Goal: Task Accomplishment & Management: Complete application form

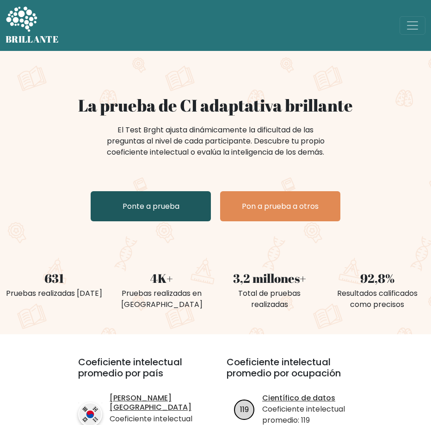
click at [144, 208] on font "Ponte a prueba" at bounding box center [151, 206] width 57 height 11
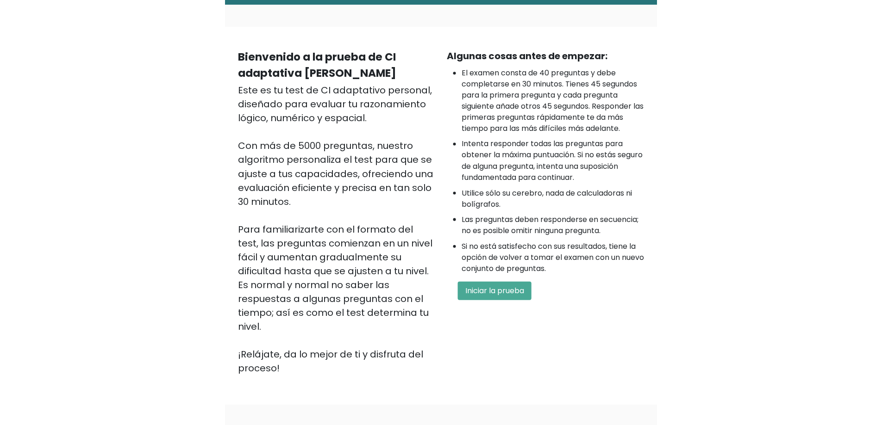
scroll to position [43, 0]
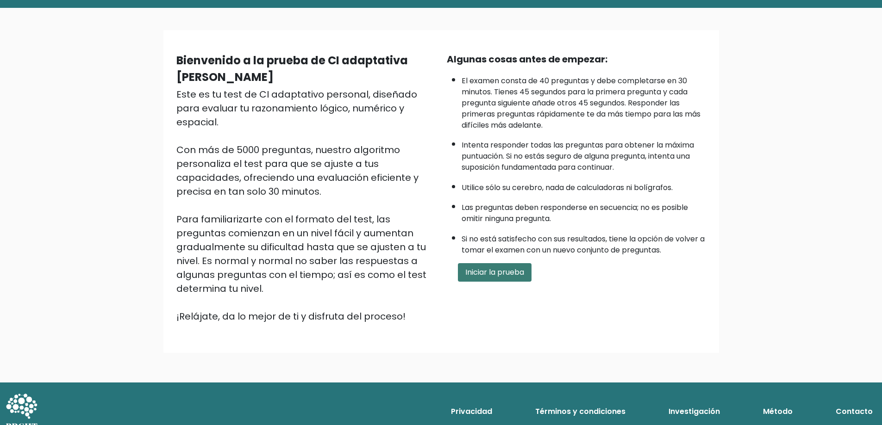
click at [431, 272] on font "Iniciar la prueba" at bounding box center [494, 272] width 59 height 11
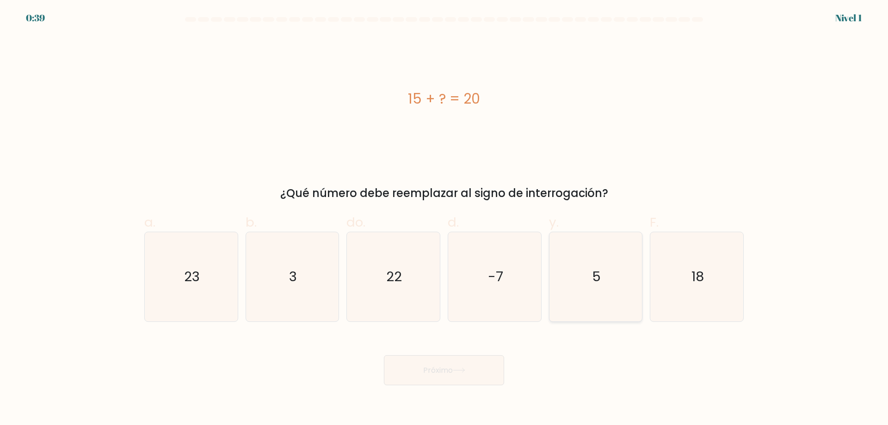
click at [605, 272] on icon "5" at bounding box center [595, 276] width 89 height 89
click at [445, 219] on input "y. 5" at bounding box center [444, 216] width 0 height 6
radio input "true"
click at [460, 367] on button "Próximo" at bounding box center [444, 370] width 120 height 30
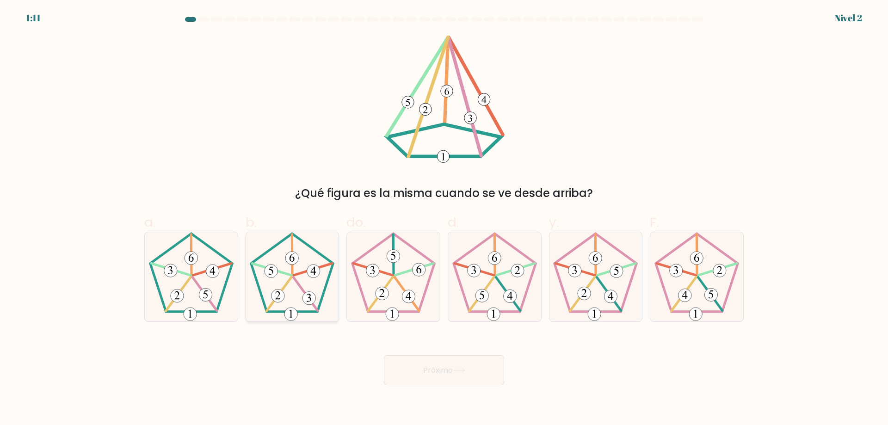
click at [292, 273] on 337 at bounding box center [292, 255] width 0 height 41
click at [444, 219] on input "b." at bounding box center [444, 216] width 0 height 6
radio input "true"
click at [426, 364] on button "Próximo" at bounding box center [444, 370] width 120 height 30
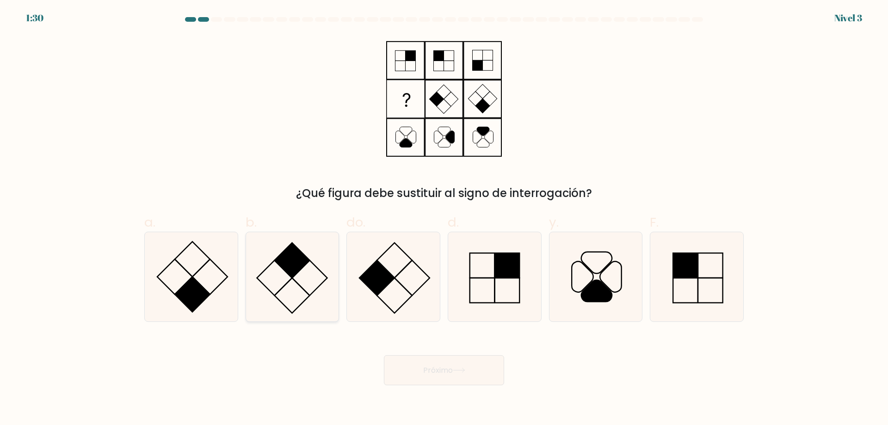
click at [304, 269] on icon at bounding box center [292, 276] width 89 height 89
click at [444, 219] on input "b." at bounding box center [444, 216] width 0 height 6
radio input "true"
click at [440, 368] on font "Próximo" at bounding box center [438, 370] width 30 height 11
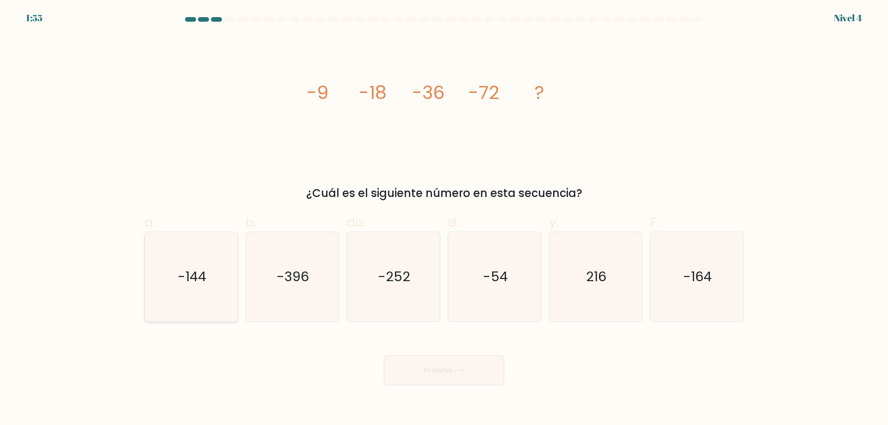
click at [215, 275] on icon "-144" at bounding box center [191, 276] width 89 height 89
click at [444, 219] on input "a. -144" at bounding box center [444, 216] width 0 height 6
radio input "true"
click at [416, 370] on button "Próximo" at bounding box center [444, 370] width 120 height 30
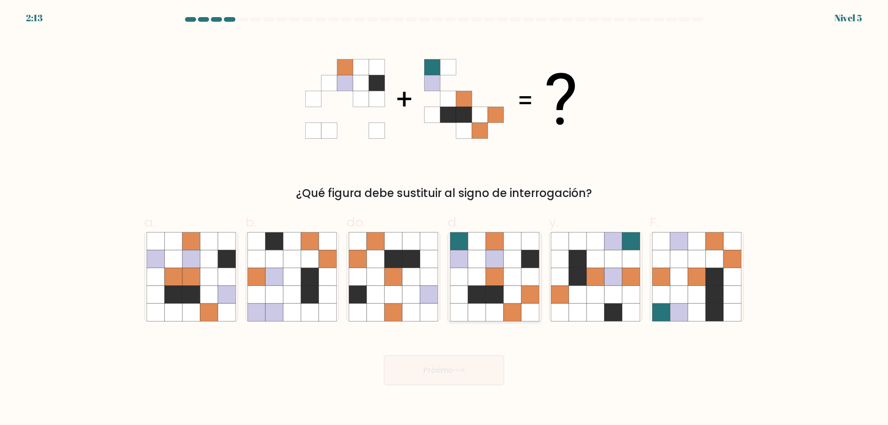
click at [500, 265] on icon at bounding box center [495, 259] width 18 height 18
click at [445, 219] on input "d." at bounding box center [444, 216] width 0 height 6
radio input "true"
click at [450, 375] on font "Próximo" at bounding box center [438, 370] width 30 height 11
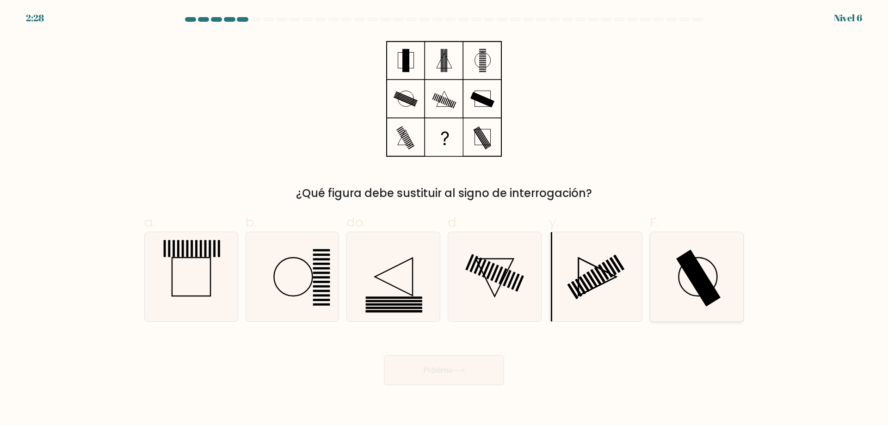
click at [693, 277] on rect at bounding box center [699, 278] width 44 height 57
click at [445, 219] on input "F." at bounding box center [444, 216] width 0 height 6
radio input "true"
click at [488, 366] on button "Próximo" at bounding box center [444, 370] width 120 height 30
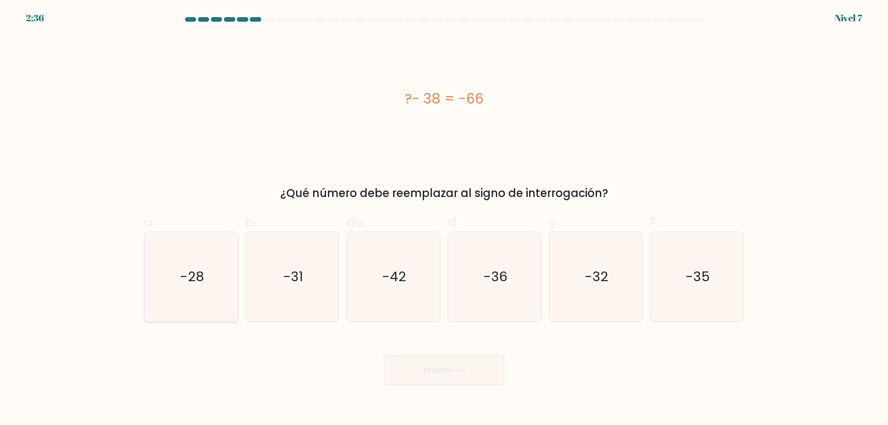
click at [162, 283] on icon "-28" at bounding box center [191, 276] width 89 height 89
click at [444, 219] on input "a. -28" at bounding box center [444, 216] width 0 height 6
radio input "true"
click at [466, 380] on button "Próximo" at bounding box center [444, 370] width 120 height 30
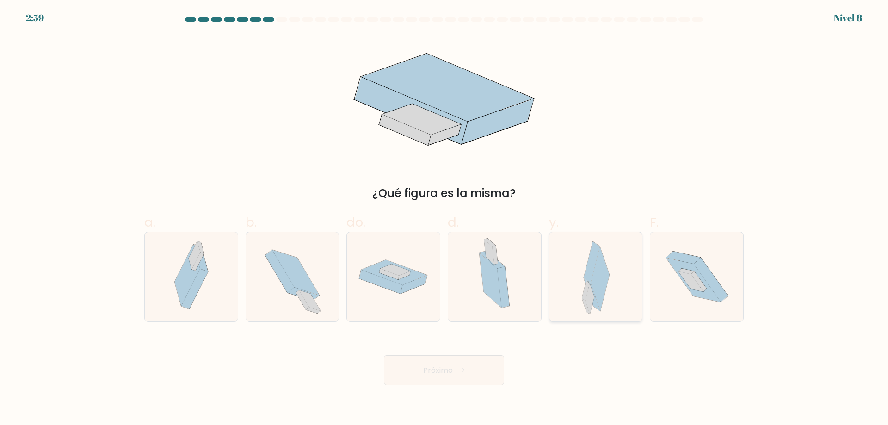
click at [608, 279] on icon at bounding box center [600, 279] width 19 height 65
click at [445, 219] on input "y." at bounding box center [444, 216] width 0 height 6
radio input "true"
click at [448, 372] on font "Próximo" at bounding box center [438, 370] width 30 height 11
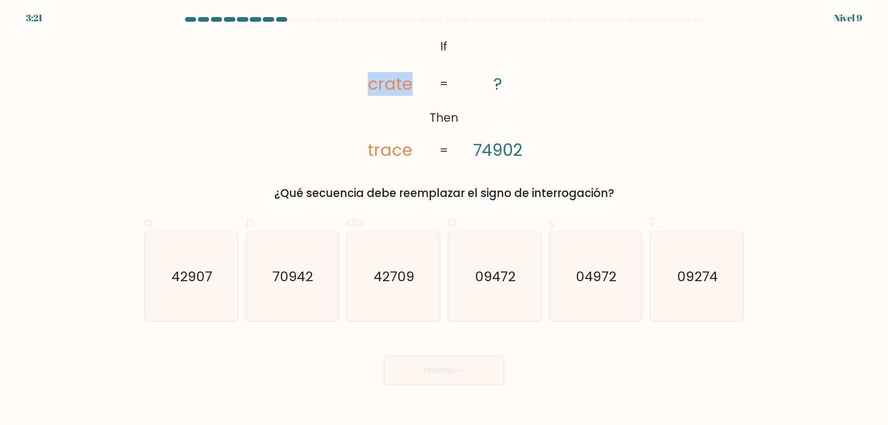
drag, startPoint x: 409, startPoint y: 85, endPoint x: 367, endPoint y: 79, distance: 42.1
click at [367, 79] on icon "@import url('https://fonts.googleapis.com/css?family=Abril+Fatface:400,100,100i…" at bounding box center [444, 99] width 207 height 128
copy tspan "crate"
drag, startPoint x: 413, startPoint y: 156, endPoint x: 358, endPoint y: 153, distance: 55.2
click at [358, 153] on icon "@import url('https://fonts.googleapis.com/css?family=Abril+Fatface:400,100,100i…" at bounding box center [444, 99] width 207 height 128
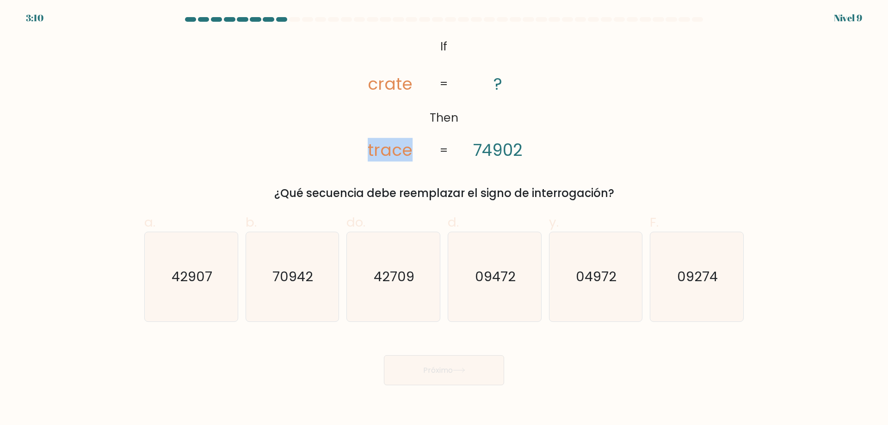
copy tspan "trace"
click at [366, 63] on icon "@import url('https://fonts.googleapis.com/css?family=Abril+Fatface:400,100,100i…" at bounding box center [444, 99] width 207 height 128
click at [609, 283] on text "04972" at bounding box center [597, 276] width 41 height 19
click at [445, 219] on input "y. 04972" at bounding box center [444, 216] width 0 height 6
radio input "true"
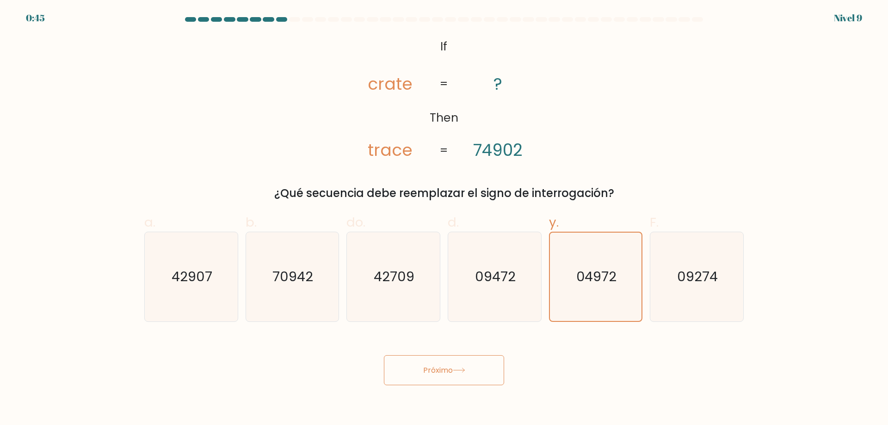
click at [437, 376] on button "Próximo" at bounding box center [444, 370] width 120 height 30
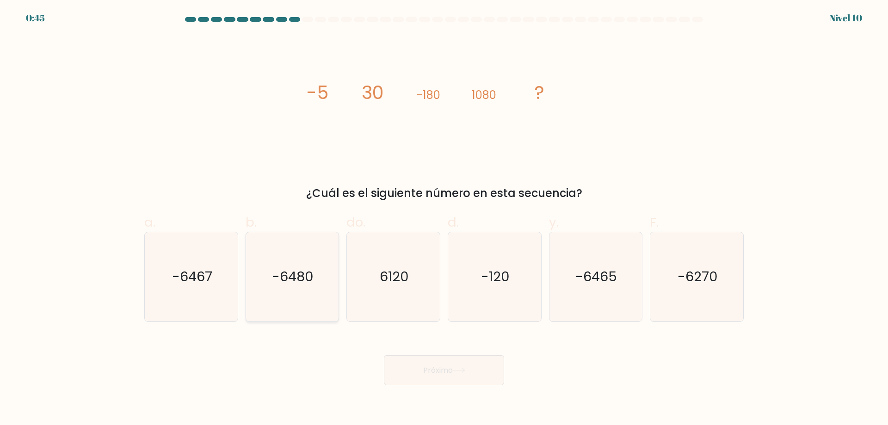
click at [298, 275] on text "-6480" at bounding box center [294, 276] width 42 height 19
click at [444, 219] on input "b. -6480" at bounding box center [444, 216] width 0 height 6
radio input "true"
click at [437, 379] on button "Próximo" at bounding box center [444, 370] width 120 height 30
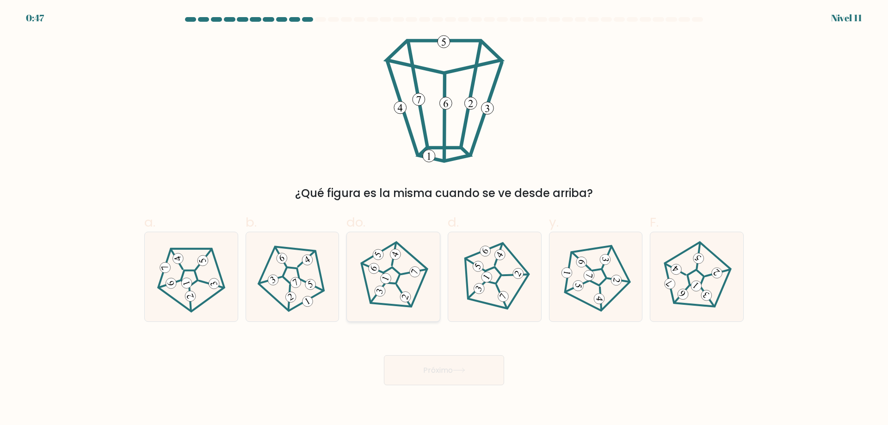
click at [394, 270] on 255 at bounding box center [390, 275] width 21 height 21
click at [444, 219] on input "do." at bounding box center [444, 216] width 0 height 6
radio input "true"
click at [433, 365] on font "Próximo" at bounding box center [438, 370] width 30 height 11
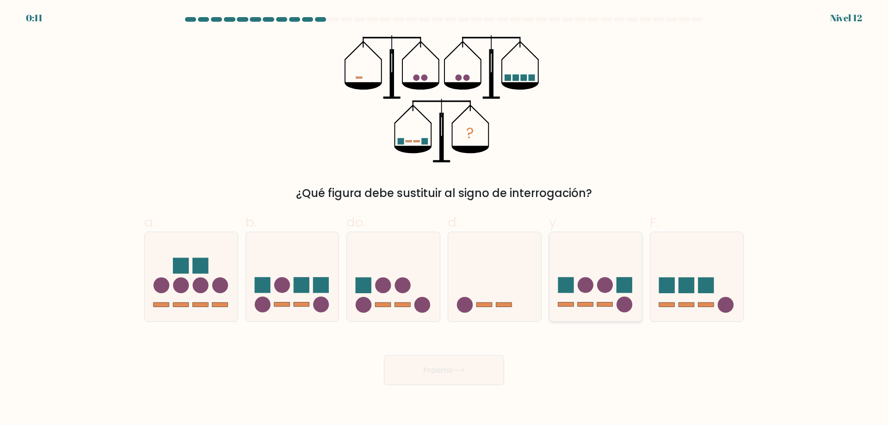
click at [572, 269] on icon at bounding box center [596, 276] width 93 height 77
click at [445, 219] on input "y." at bounding box center [444, 216] width 0 height 6
radio input "true"
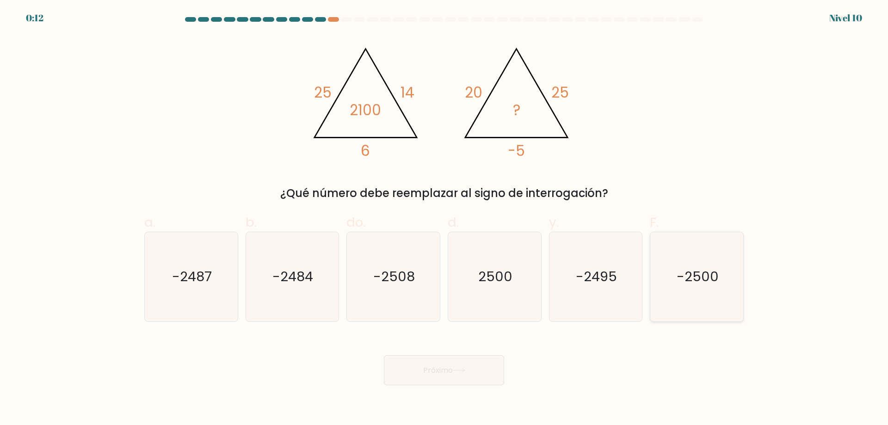
click at [704, 283] on text "-2500" at bounding box center [698, 276] width 42 height 19
click at [445, 219] on input "F. -2500" at bounding box center [444, 216] width 0 height 6
radio input "true"
click at [451, 373] on font "Próximo" at bounding box center [438, 370] width 30 height 11
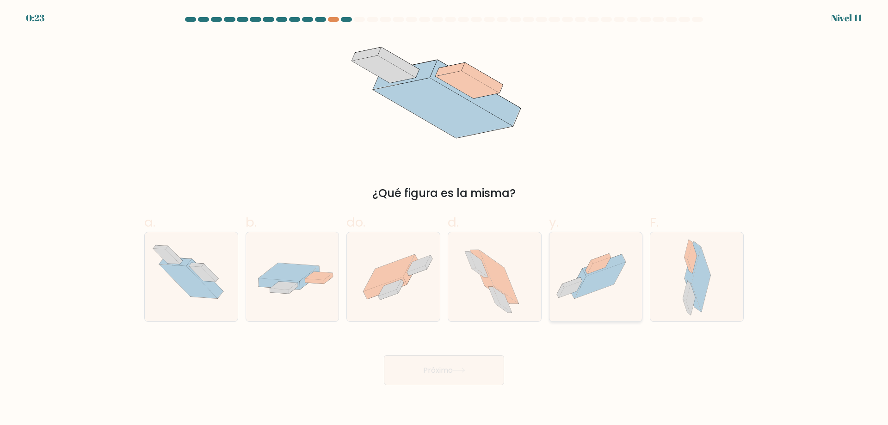
click at [605, 277] on icon at bounding box center [600, 280] width 51 height 37
click at [445, 219] on input "y." at bounding box center [444, 216] width 0 height 6
radio input "true"
click at [456, 375] on button "Próximo" at bounding box center [444, 370] width 120 height 30
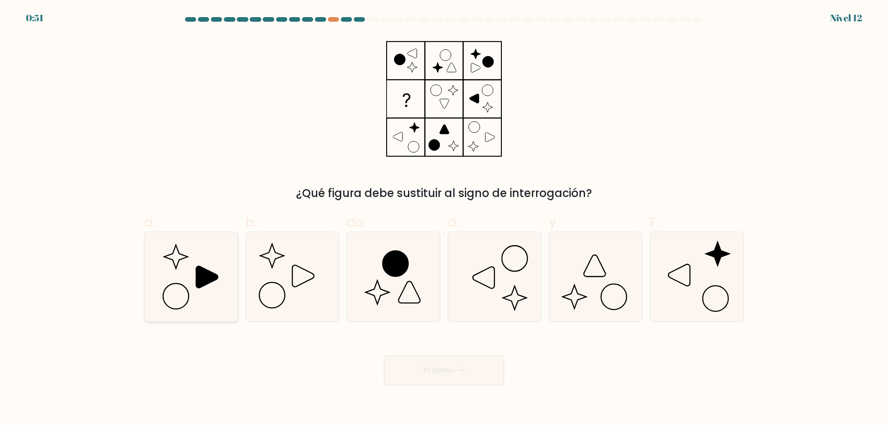
click at [198, 268] on icon at bounding box center [207, 278] width 22 height 22
click at [444, 219] on input "a." at bounding box center [444, 216] width 0 height 6
radio input "true"
click at [436, 365] on font "Próximo" at bounding box center [438, 370] width 30 height 11
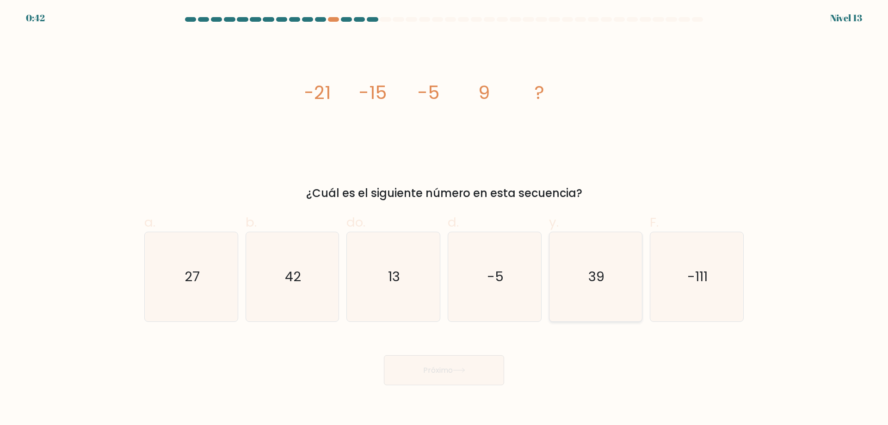
click at [629, 265] on icon "39" at bounding box center [595, 276] width 89 height 89
click at [445, 219] on input "y. 39" at bounding box center [444, 216] width 0 height 6
radio input "true"
click at [434, 371] on font "Próximo" at bounding box center [438, 370] width 30 height 11
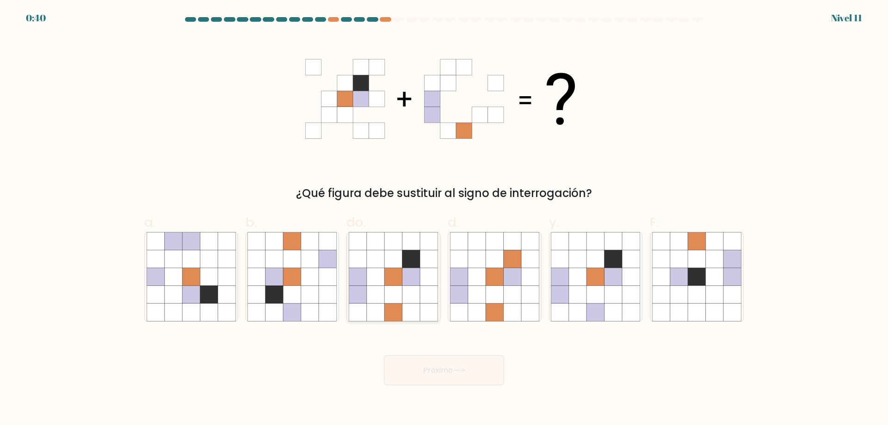
click at [386, 273] on icon at bounding box center [394, 277] width 18 height 18
click at [444, 219] on input "do." at bounding box center [444, 216] width 0 height 6
radio input "true"
click at [433, 372] on font "Próximo" at bounding box center [438, 370] width 30 height 11
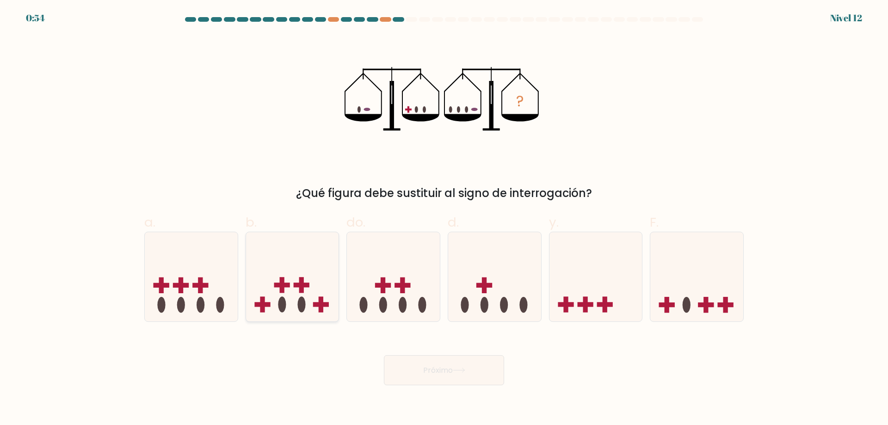
click at [318, 257] on icon at bounding box center [292, 276] width 93 height 77
click at [444, 219] on input "b." at bounding box center [444, 216] width 0 height 6
radio input "true"
click at [270, 199] on div "¿Qué figura debe sustituir al signo de interrogación?" at bounding box center [444, 193] width 589 height 17
click at [456, 368] on icon at bounding box center [459, 370] width 12 height 5
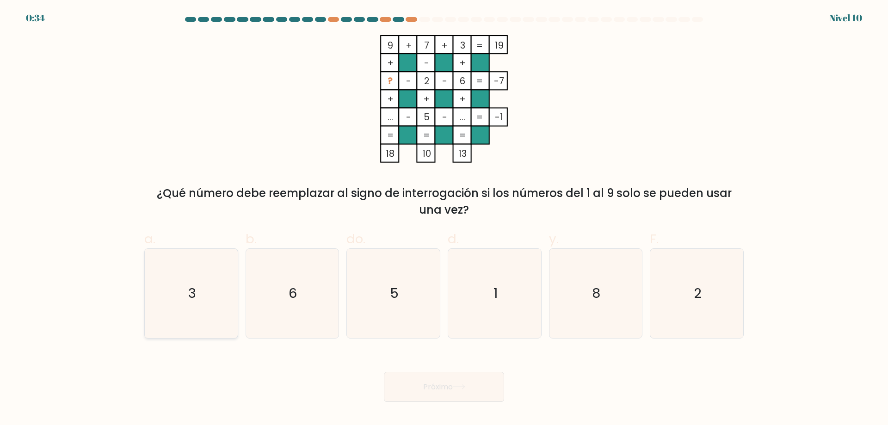
click at [186, 287] on icon "3" at bounding box center [191, 293] width 89 height 89
click at [444, 219] on input "a. 3" at bounding box center [444, 216] width 0 height 6
radio input "true"
click at [430, 383] on font "Próximo" at bounding box center [438, 387] width 30 height 11
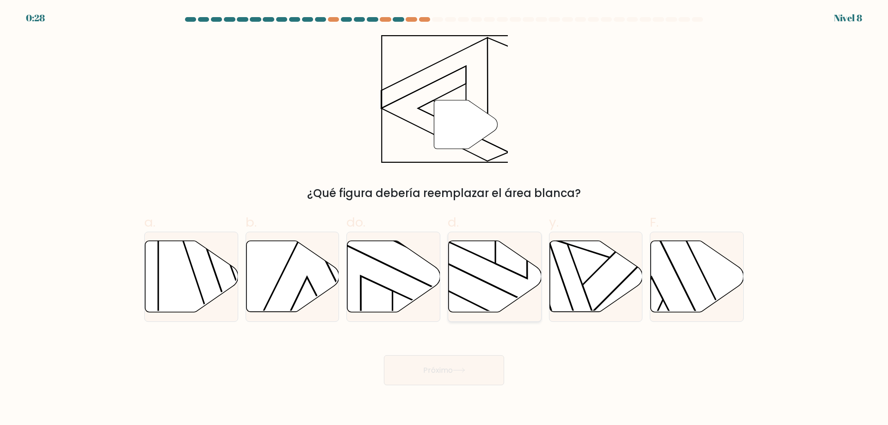
click at [497, 285] on icon at bounding box center [495, 276] width 93 height 71
click at [445, 219] on input "d." at bounding box center [444, 216] width 0 height 6
radio input "true"
click at [458, 369] on icon at bounding box center [459, 370] width 12 height 5
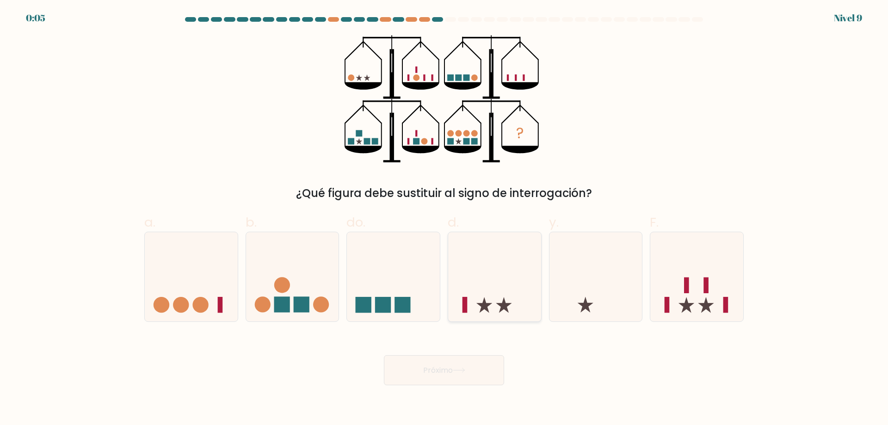
click at [510, 277] on icon at bounding box center [494, 276] width 93 height 77
click at [445, 219] on input "d." at bounding box center [444, 216] width 0 height 6
radio input "true"
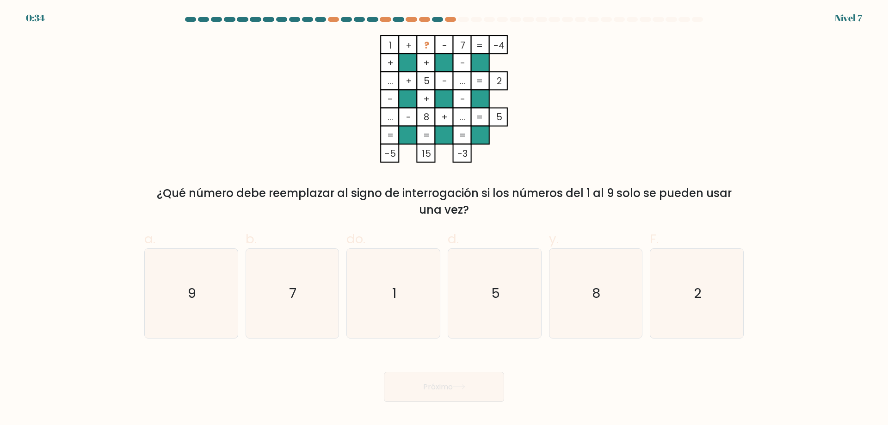
click at [189, 82] on div "1 + ? - 7 -4 + + - ... + 5 - ... 2 - + - ... - 8 + ... = 5 = = = = -5 15 -3 = ¿…" at bounding box center [444, 126] width 611 height 183
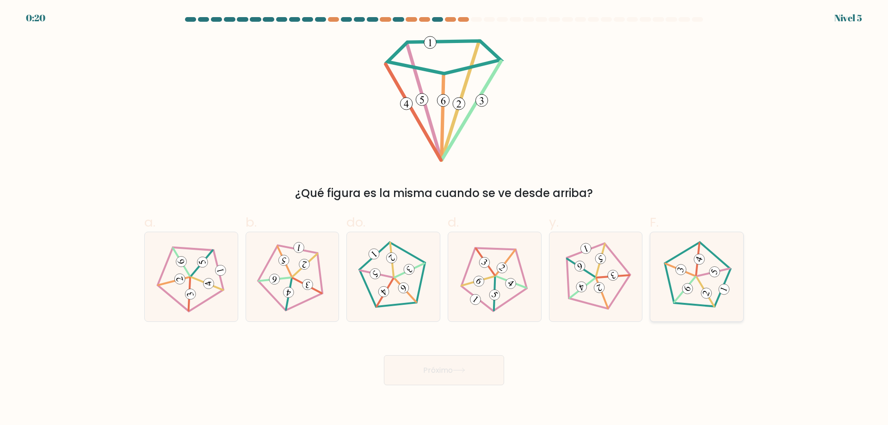
click at [702, 277] on icon at bounding box center [696, 276] width 71 height 71
click at [445, 219] on input "F." at bounding box center [444, 216] width 0 height 6
radio input "true"
click at [488, 367] on button "Próximo" at bounding box center [444, 370] width 120 height 30
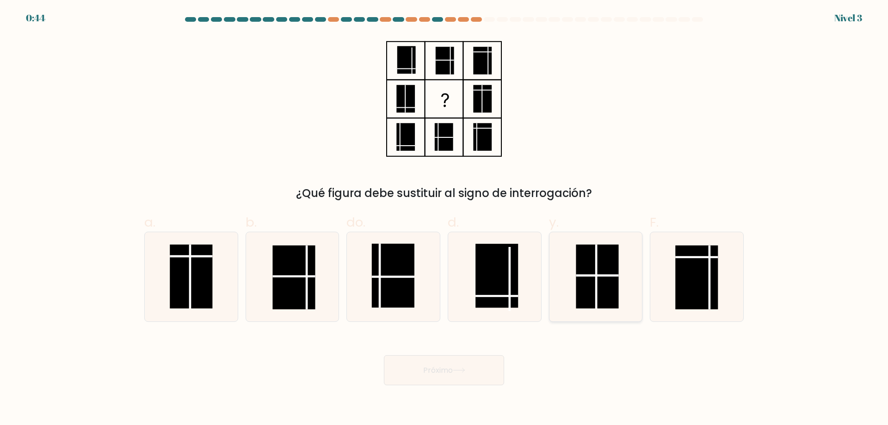
click at [591, 279] on rect at bounding box center [598, 277] width 43 height 64
click at [445, 219] on input "y." at bounding box center [444, 216] width 0 height 6
radio input "true"
click at [470, 368] on button "Próximo" at bounding box center [444, 370] width 120 height 30
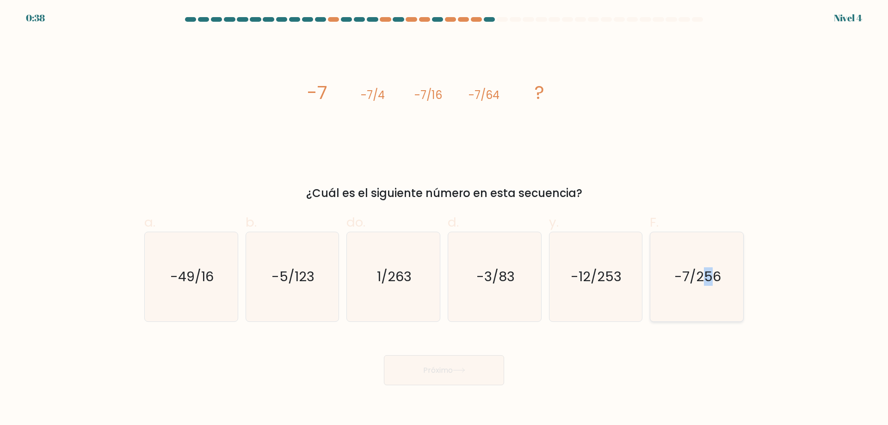
click at [708, 271] on text "-7/256" at bounding box center [698, 276] width 47 height 19
click at [720, 297] on icon "-7/256" at bounding box center [696, 276] width 89 height 89
click at [445, 219] on input "F. -7/256" at bounding box center [444, 216] width 0 height 6
radio input "true"
click at [463, 373] on icon at bounding box center [459, 370] width 12 height 5
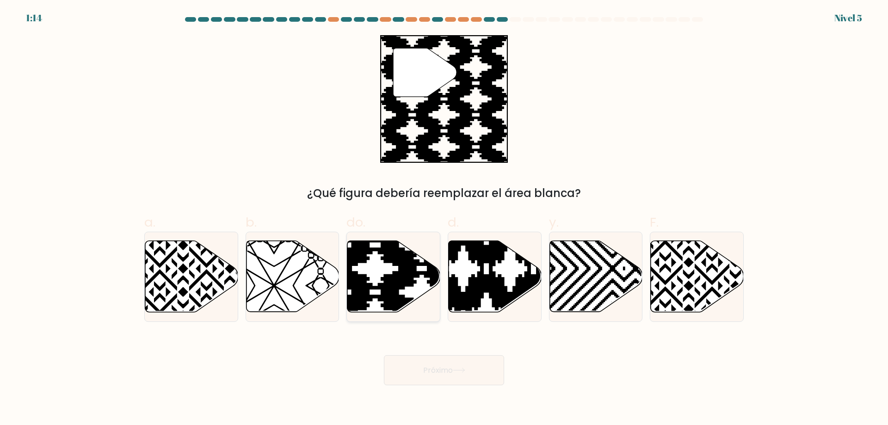
click at [396, 275] on icon at bounding box center [422, 315] width 187 height 187
click at [444, 219] on input "do." at bounding box center [444, 216] width 0 height 6
radio input "true"
click at [429, 373] on font "Próximo" at bounding box center [438, 370] width 30 height 11
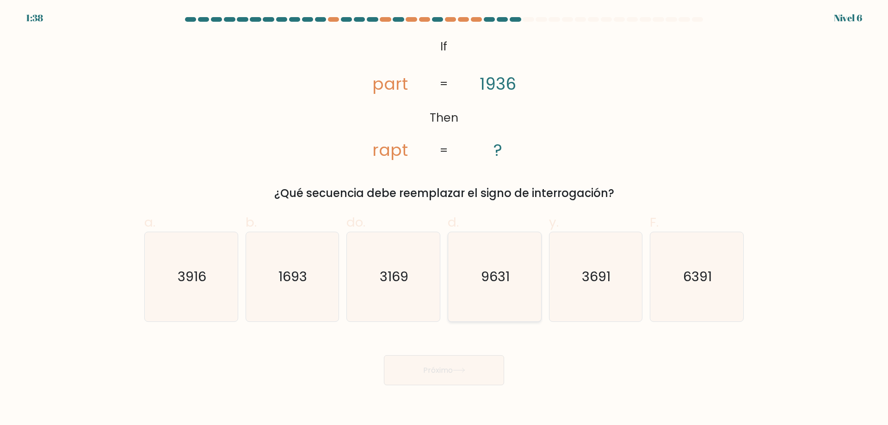
click at [497, 273] on text "9631" at bounding box center [495, 276] width 29 height 19
click at [445, 219] on input "d. 9631" at bounding box center [444, 216] width 0 height 6
radio input "true"
click at [468, 372] on button "Próximo" at bounding box center [444, 370] width 120 height 30
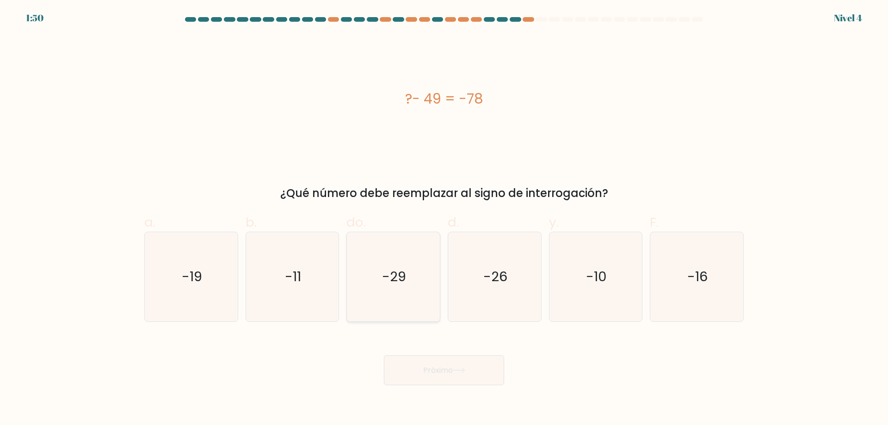
click at [407, 281] on icon "-29" at bounding box center [393, 276] width 89 height 89
click at [444, 219] on input "do. -29" at bounding box center [444, 216] width 0 height 6
radio input "true"
click at [470, 364] on button "Próximo" at bounding box center [444, 370] width 120 height 30
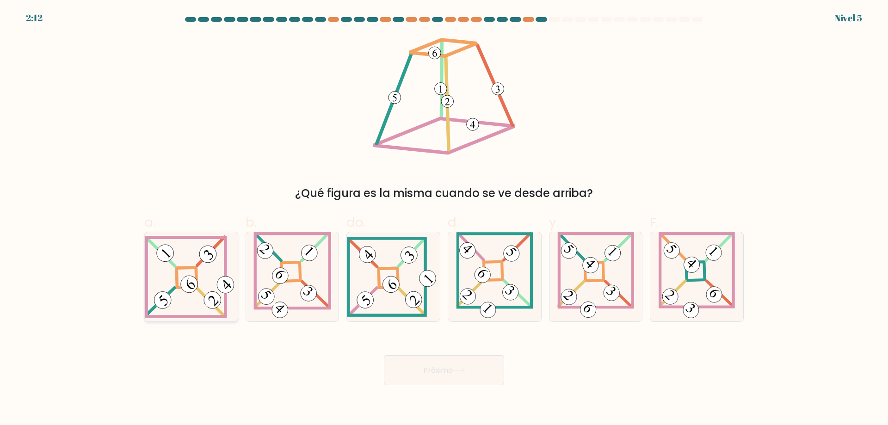
click at [190, 270] on icon at bounding box center [191, 277] width 93 height 83
click at [444, 219] on input "a." at bounding box center [444, 216] width 0 height 6
radio input "true"
click at [459, 370] on icon at bounding box center [459, 370] width 12 height 5
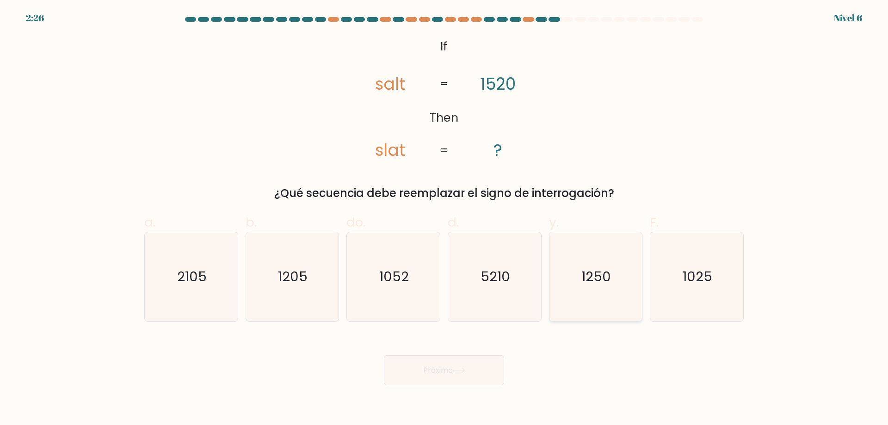
click at [587, 275] on text "1250" at bounding box center [597, 276] width 30 height 19
click at [445, 219] on input "y. 1250" at bounding box center [444, 216] width 0 height 6
radio input "true"
click at [435, 372] on font "Próximo" at bounding box center [438, 370] width 30 height 11
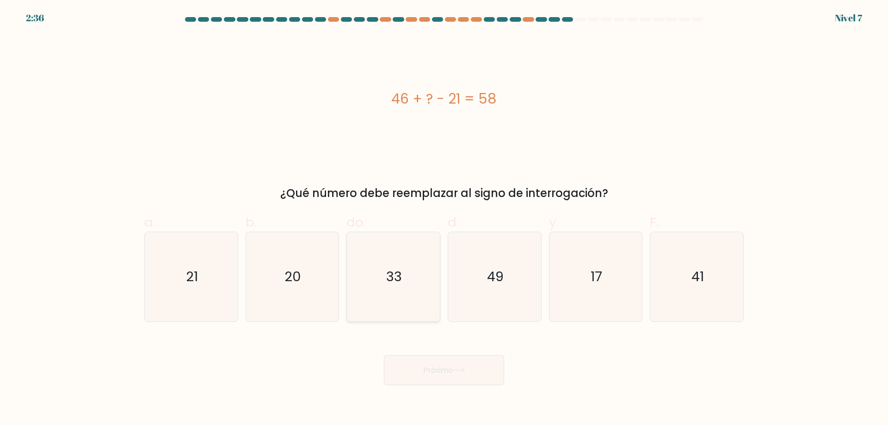
click at [393, 270] on text "33" at bounding box center [395, 276] width 16 height 19
click at [444, 219] on input "do. 33" at bounding box center [444, 216] width 0 height 6
radio input "true"
click at [457, 369] on icon at bounding box center [459, 370] width 12 height 5
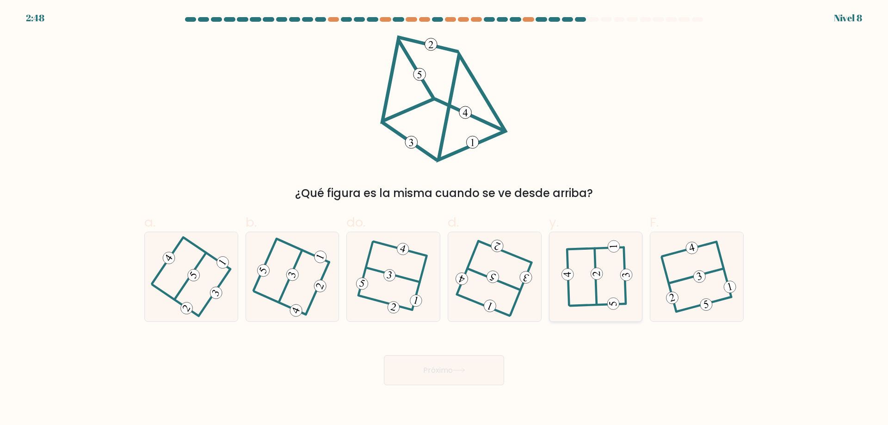
click at [606, 271] on icon at bounding box center [595, 276] width 69 height 71
click at [445, 219] on input "y." at bounding box center [444, 216] width 0 height 6
radio input "true"
click at [606, 271] on icon at bounding box center [596, 277] width 69 height 71
click at [445, 219] on input "y." at bounding box center [444, 216] width 0 height 6
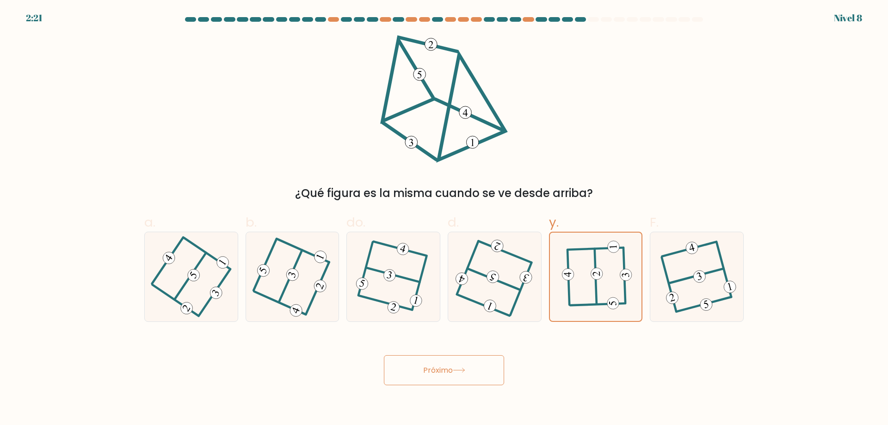
click at [475, 364] on button "Próximo" at bounding box center [444, 370] width 120 height 30
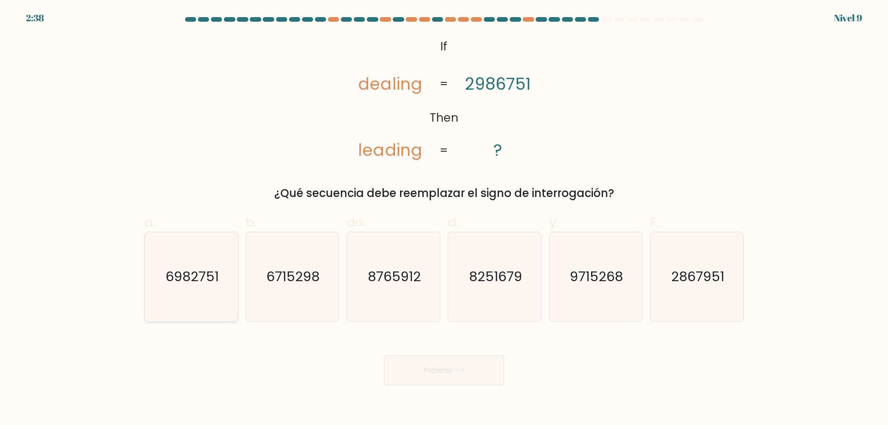
click at [200, 277] on text "6982751" at bounding box center [192, 276] width 53 height 19
click at [444, 219] on input "a. 6982751" at bounding box center [444, 216] width 0 height 6
radio input "true"
click at [458, 369] on icon at bounding box center [459, 370] width 12 height 5
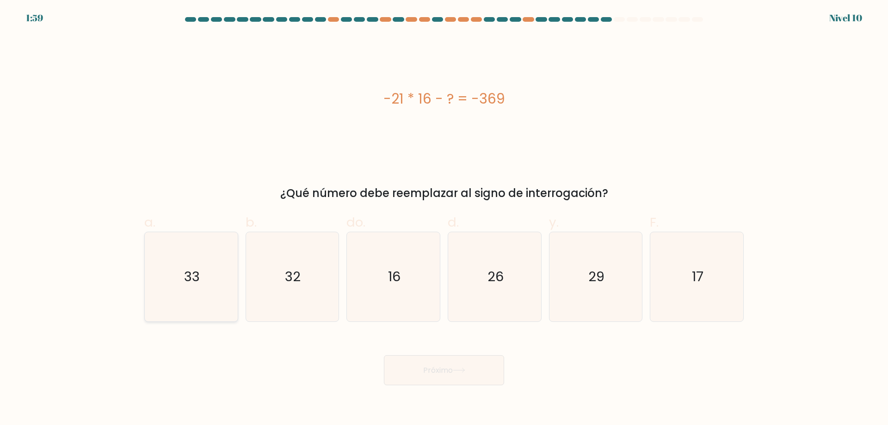
click at [168, 284] on icon "33" at bounding box center [191, 276] width 89 height 89
click at [444, 219] on input "a. 33" at bounding box center [444, 216] width 0 height 6
radio input "true"
click at [434, 374] on font "Próximo" at bounding box center [438, 370] width 30 height 11
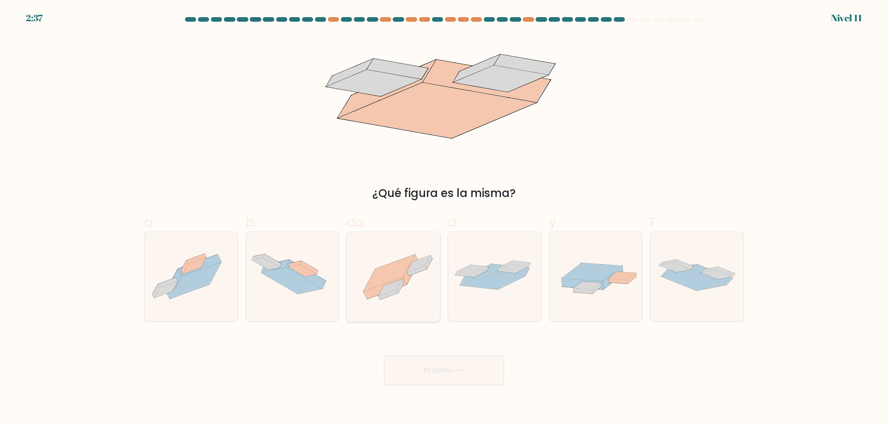
click at [408, 278] on icon at bounding box center [411, 270] width 15 height 30
click at [444, 219] on input "do." at bounding box center [444, 216] width 0 height 6
radio input "true"
click at [443, 371] on font "Próximo" at bounding box center [438, 370] width 30 height 11
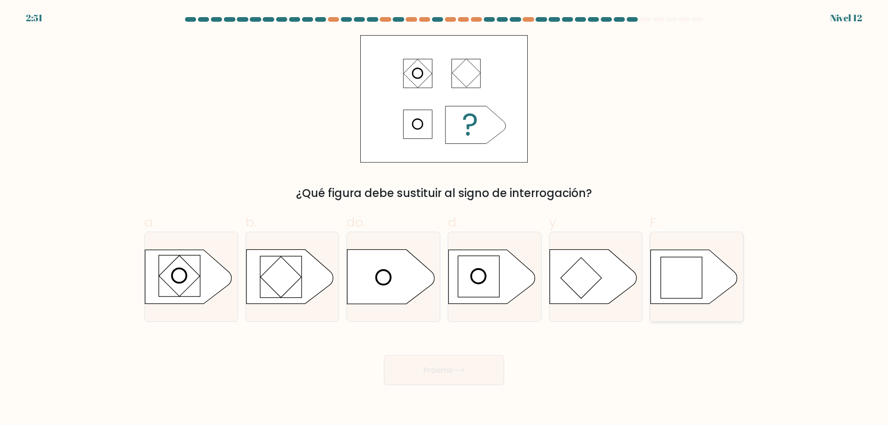
click at [686, 270] on rect at bounding box center [682, 278] width 42 height 42
click at [445, 219] on input "F." at bounding box center [444, 216] width 0 height 6
radio input "true"
click at [465, 370] on icon at bounding box center [459, 370] width 12 height 5
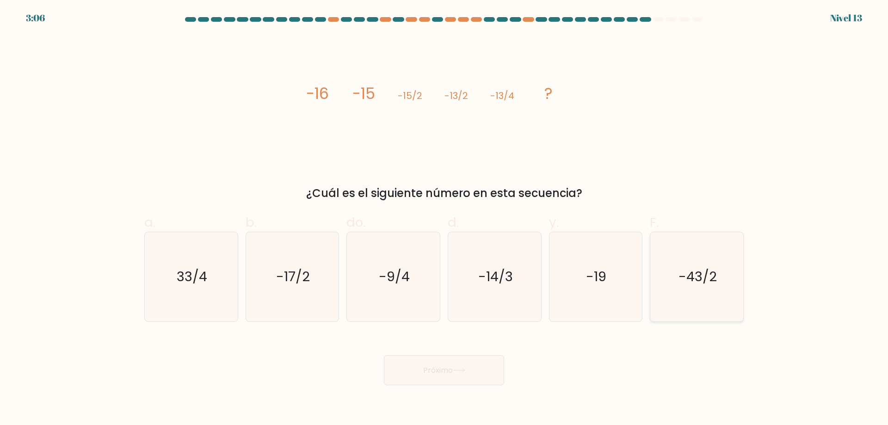
click at [700, 268] on text "-43/2" at bounding box center [698, 276] width 38 height 19
click at [445, 219] on input "F. -43/2" at bounding box center [444, 216] width 0 height 6
radio input "true"
click at [465, 369] on icon at bounding box center [459, 370] width 12 height 5
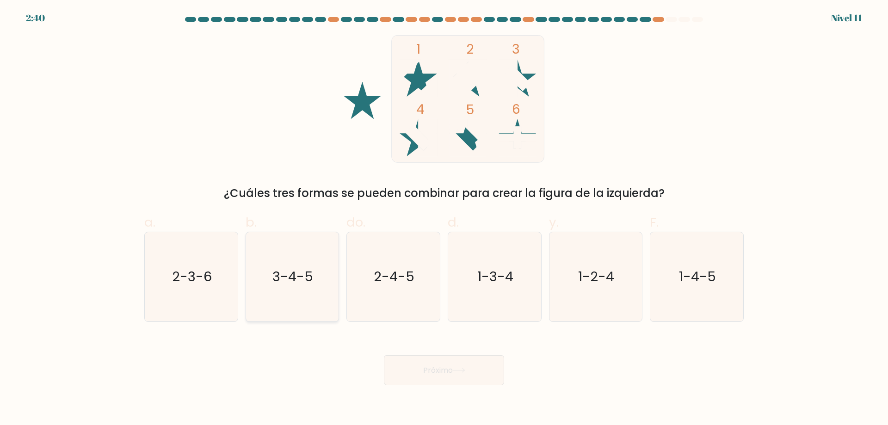
click at [280, 277] on text "3-4-5" at bounding box center [293, 276] width 41 height 19
click at [444, 219] on input "b. 3-4-5" at bounding box center [444, 216] width 0 height 6
radio input "true"
click at [411, 369] on button "Próximo" at bounding box center [444, 370] width 120 height 30
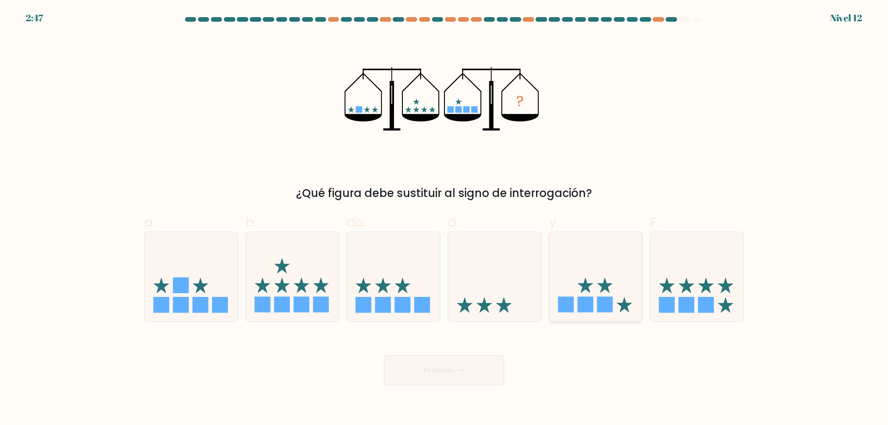
click at [603, 269] on icon at bounding box center [596, 276] width 93 height 77
click at [445, 219] on input "y." at bounding box center [444, 216] width 0 height 6
radio input "true"
click at [470, 365] on button "Próximo" at bounding box center [444, 370] width 120 height 30
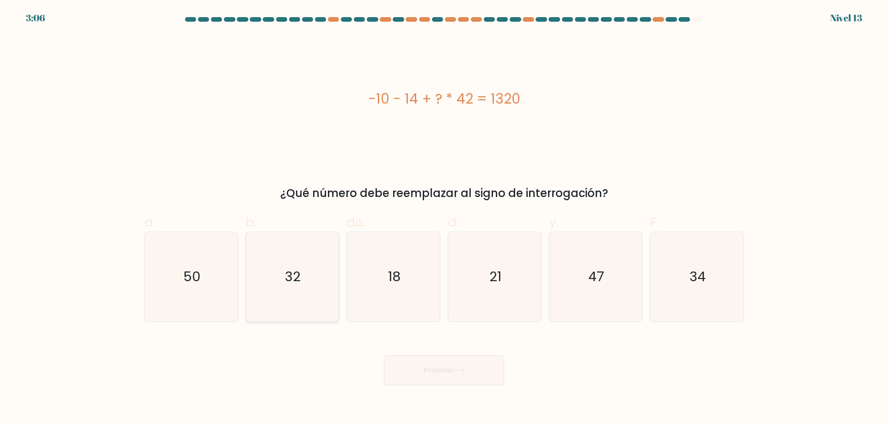
click at [333, 296] on icon "32" at bounding box center [292, 276] width 89 height 89
click at [444, 219] on input "b. 32" at bounding box center [444, 216] width 0 height 6
radio input "true"
click at [442, 371] on font "Próximo" at bounding box center [438, 370] width 30 height 11
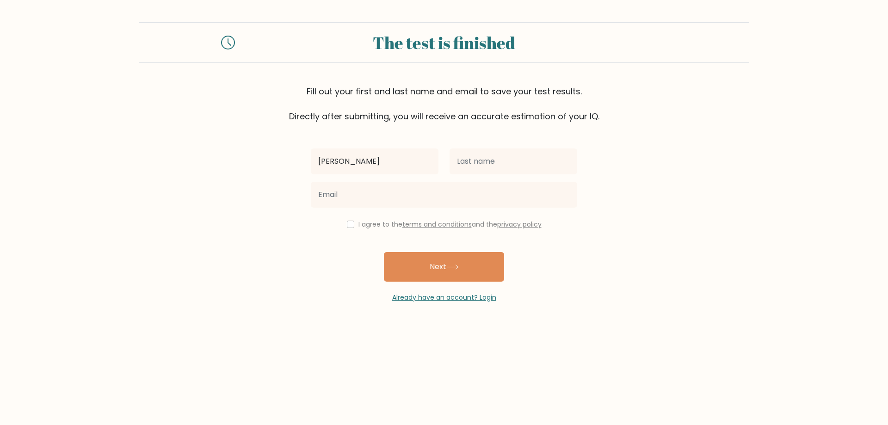
type input "[PERSON_NAME]"
click at [514, 168] on input "text" at bounding box center [514, 162] width 128 height 26
type input "[PERSON_NAME]"
drag, startPoint x: 656, startPoint y: 133, endPoint x: 650, endPoint y: 137, distance: 7.3
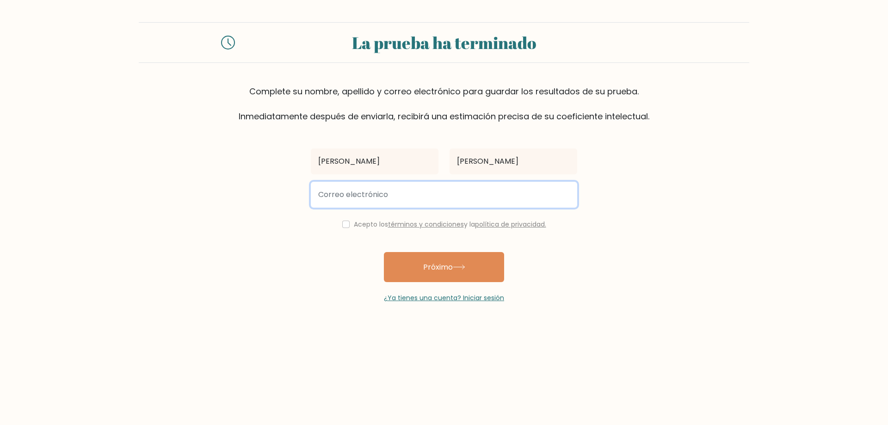
click at [341, 200] on input "email" at bounding box center [444, 195] width 267 height 26
type input "[EMAIL_ADDRESS][DOMAIN_NAME]"
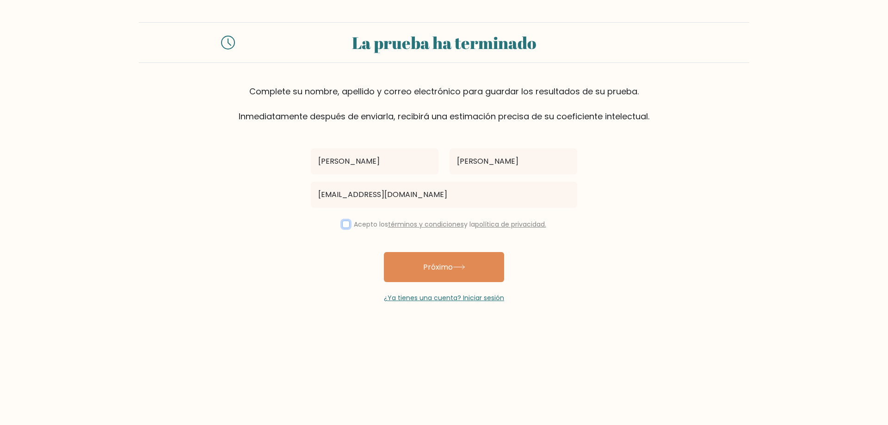
click at [342, 227] on input "checkbox" at bounding box center [345, 224] width 7 height 7
checkbox input "true"
click at [426, 265] on font "Próximo" at bounding box center [438, 267] width 30 height 11
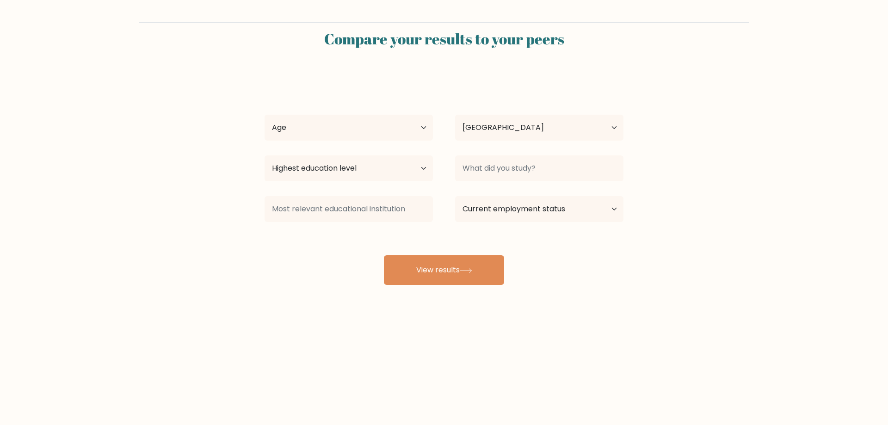
select select "VE"
click at [388, 122] on select "Age Under [DEMOGRAPHIC_DATA] [DEMOGRAPHIC_DATA] [DEMOGRAPHIC_DATA] [DEMOGRAPHIC…" at bounding box center [349, 128] width 168 height 26
select select "25_34"
click at [265, 115] on select "Age Under [DEMOGRAPHIC_DATA] [DEMOGRAPHIC_DATA] [DEMOGRAPHIC_DATA] [DEMOGRAPHIC…" at bounding box center [349, 128] width 168 height 26
click at [372, 168] on select "Highest education level No schooling Primary Lower Secondary Upper Secondary Oc…" at bounding box center [349, 168] width 168 height 26
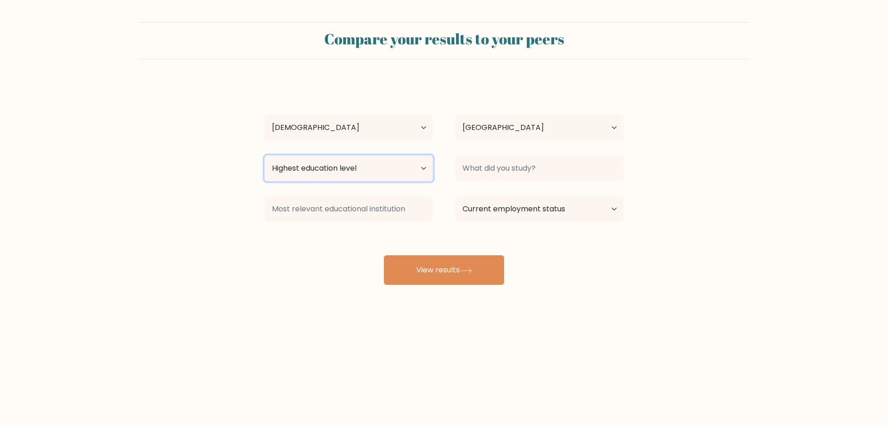
click at [372, 168] on select "Highest education level No schooling Primary Lower Secondary Upper Secondary Oc…" at bounding box center [349, 168] width 168 height 26
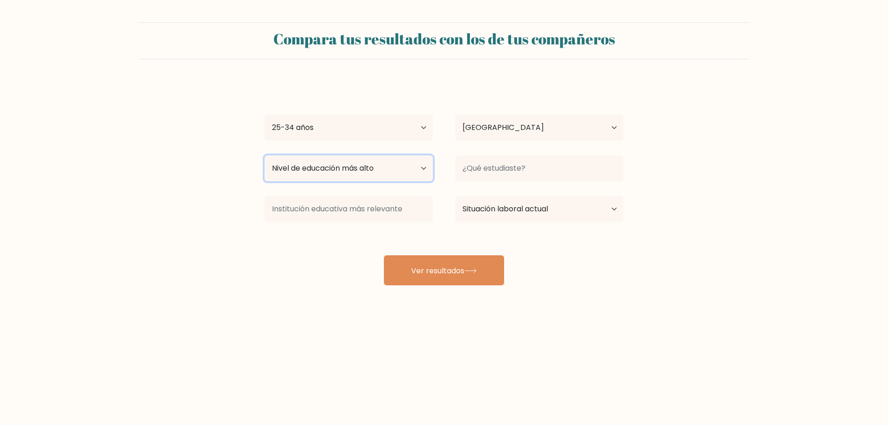
click at [344, 168] on select "Nivel de educación más alto Sin escolarización Primario Secundaria inferior Sec…" at bounding box center [349, 168] width 168 height 26
select select "bachelors_degree"
click at [265, 155] on select "Nivel de educación más alto Sin escolarización Primario Secundaria inferior Sec…" at bounding box center [349, 168] width 168 height 26
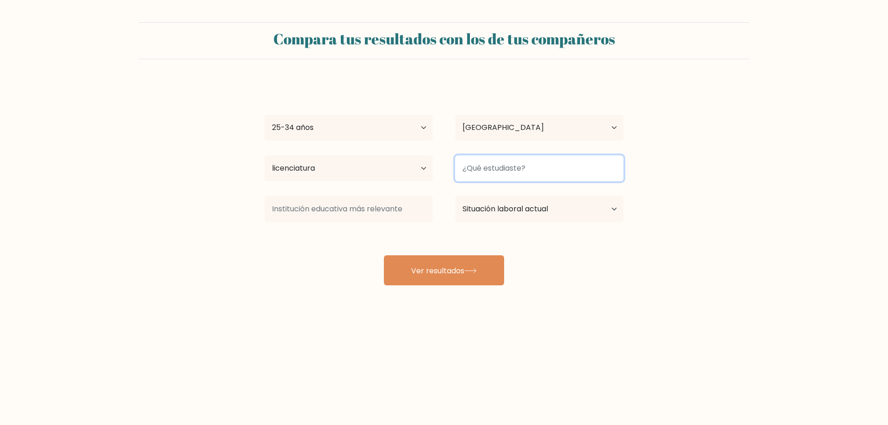
click at [511, 174] on input at bounding box center [539, 168] width 168 height 26
type input "ingenieria"
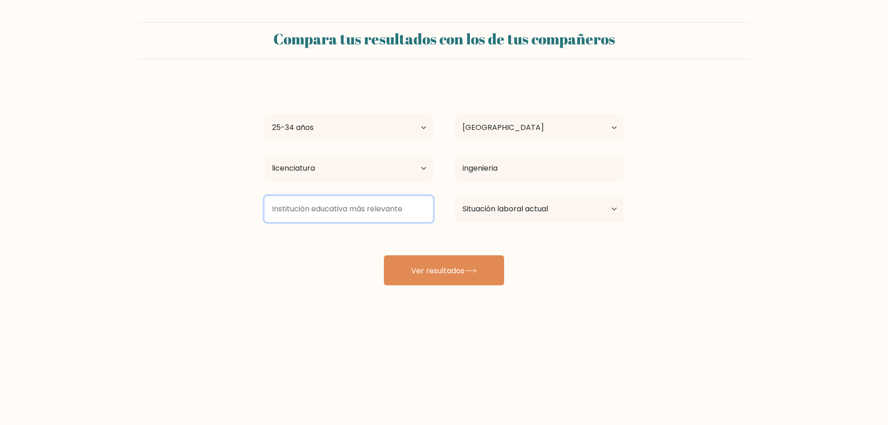
click at [378, 214] on input at bounding box center [349, 209] width 168 height 26
click at [528, 213] on select "Situación laboral actual Empleado Alumno Jubilado Otro/prefiero no responder" at bounding box center [539, 209] width 168 height 26
select select "other"
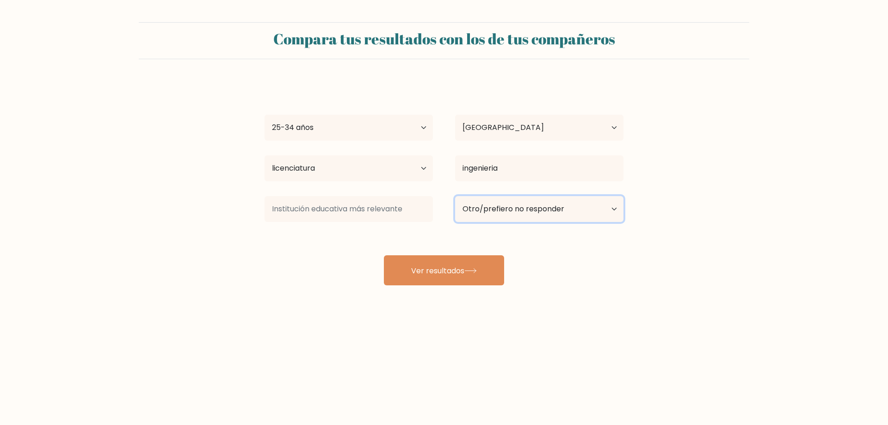
click at [455, 196] on select "Situación laboral actual Empleado Alumno Jubilado Otro/prefiero no responder" at bounding box center [539, 209] width 168 height 26
click at [378, 223] on div at bounding box center [349, 209] width 191 height 33
click at [381, 212] on input at bounding box center [349, 209] width 168 height 26
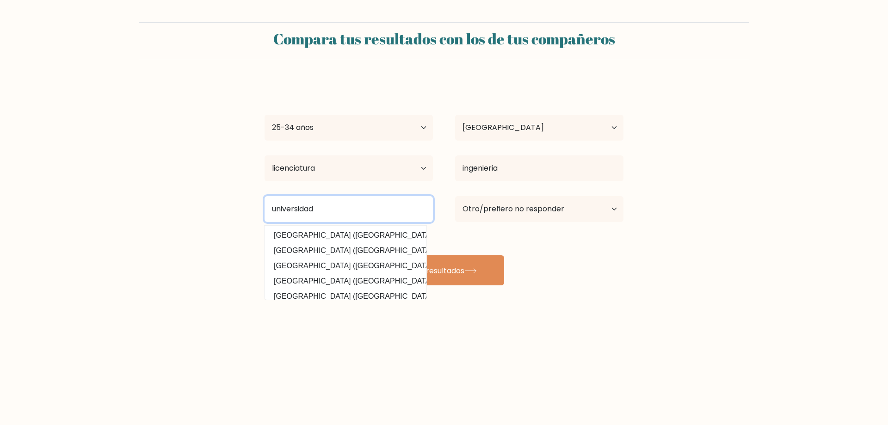
type input "universidad"
click at [564, 336] on div "Compara tus resultados con los de tus compañeros [PERSON_NAME] Edad menores de …" at bounding box center [444, 175] width 888 height 351
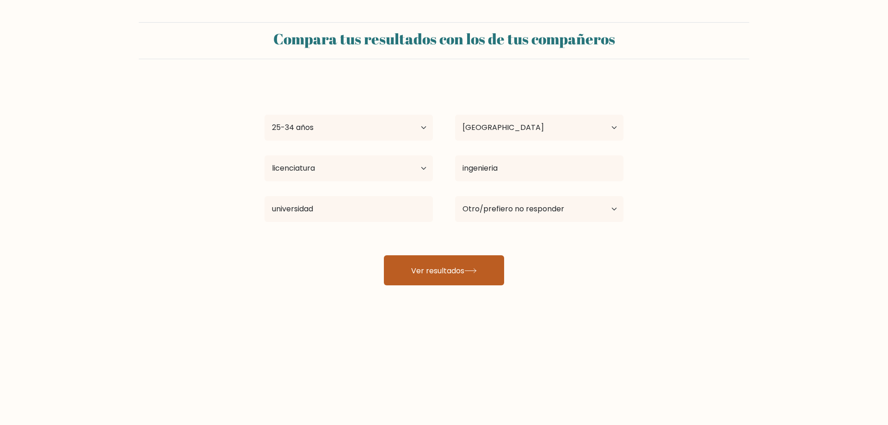
click at [457, 273] on font "Ver resultados" at bounding box center [437, 270] width 53 height 11
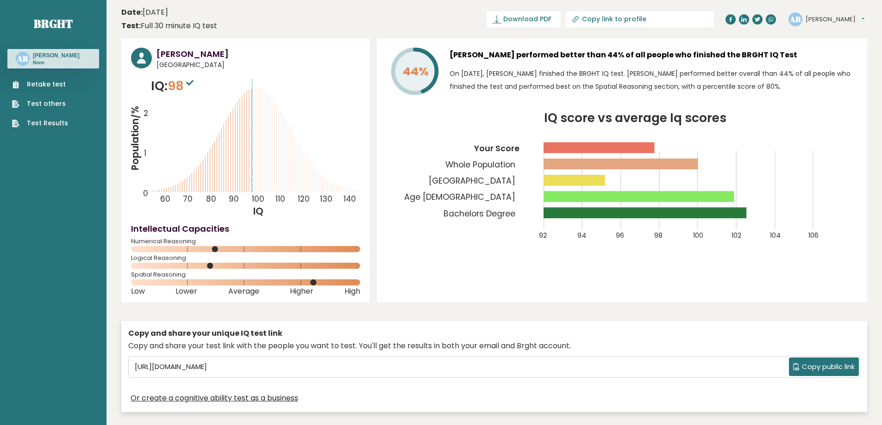
click at [373, 24] on header "Date: October 14, 2025 Test: Full 30 minute IQ test Download PDF Downloading...…" at bounding box center [493, 19] width 745 height 29
